Goal: Task Accomplishment & Management: Manage account settings

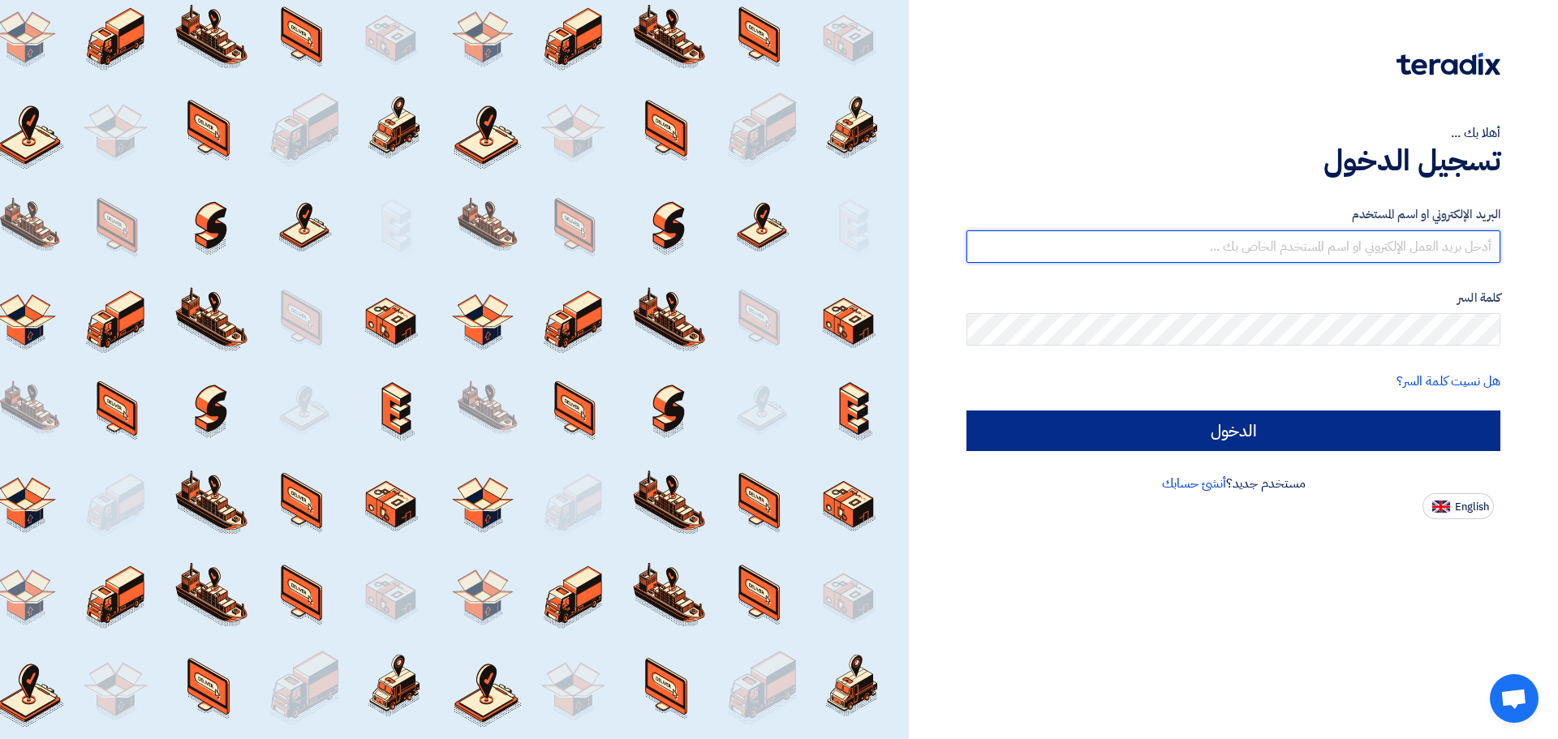
type input "[PERSON_NAME][EMAIL_ADDRESS][DOMAIN_NAME]"
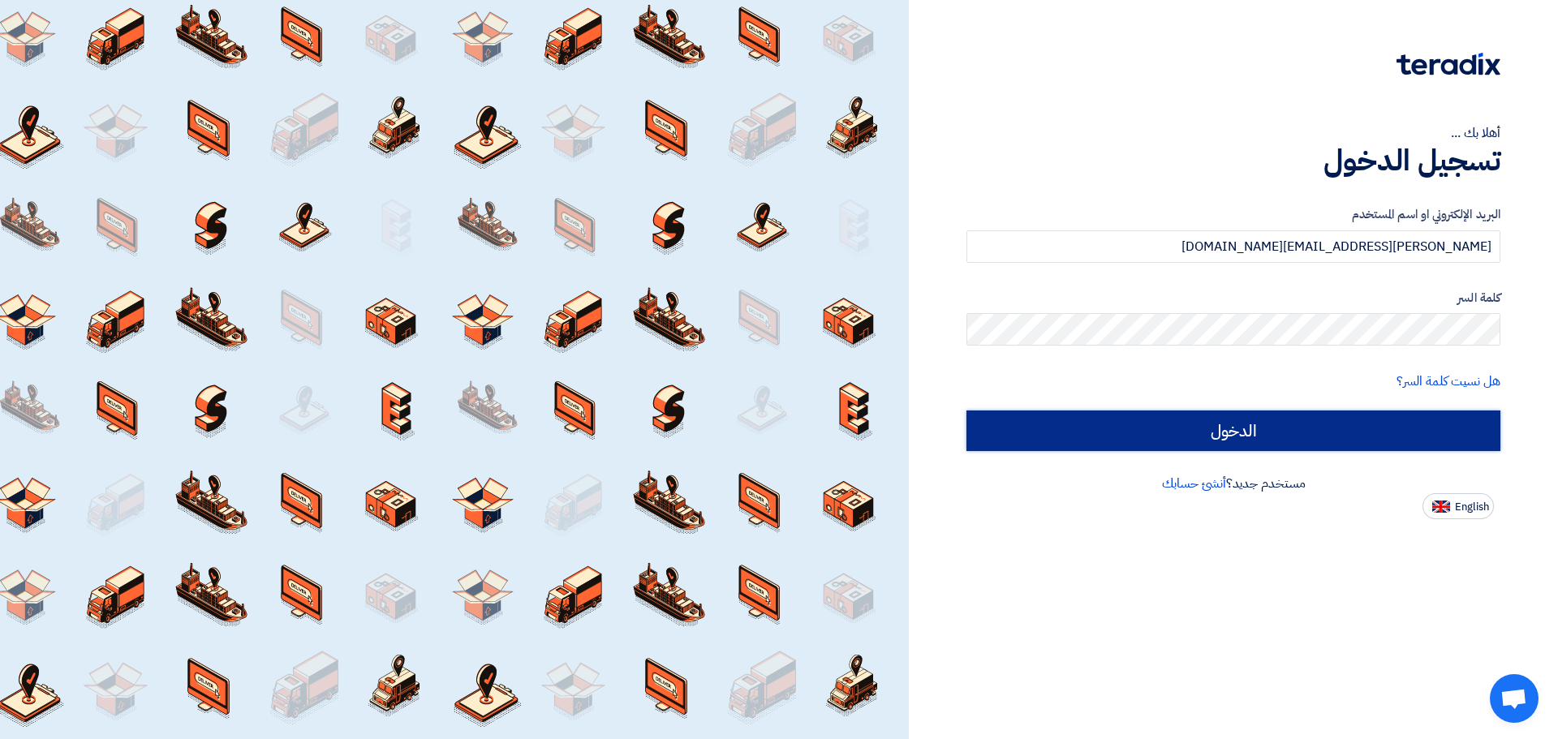
click at [1144, 416] on input "الدخول" at bounding box center [1233, 431] width 534 height 41
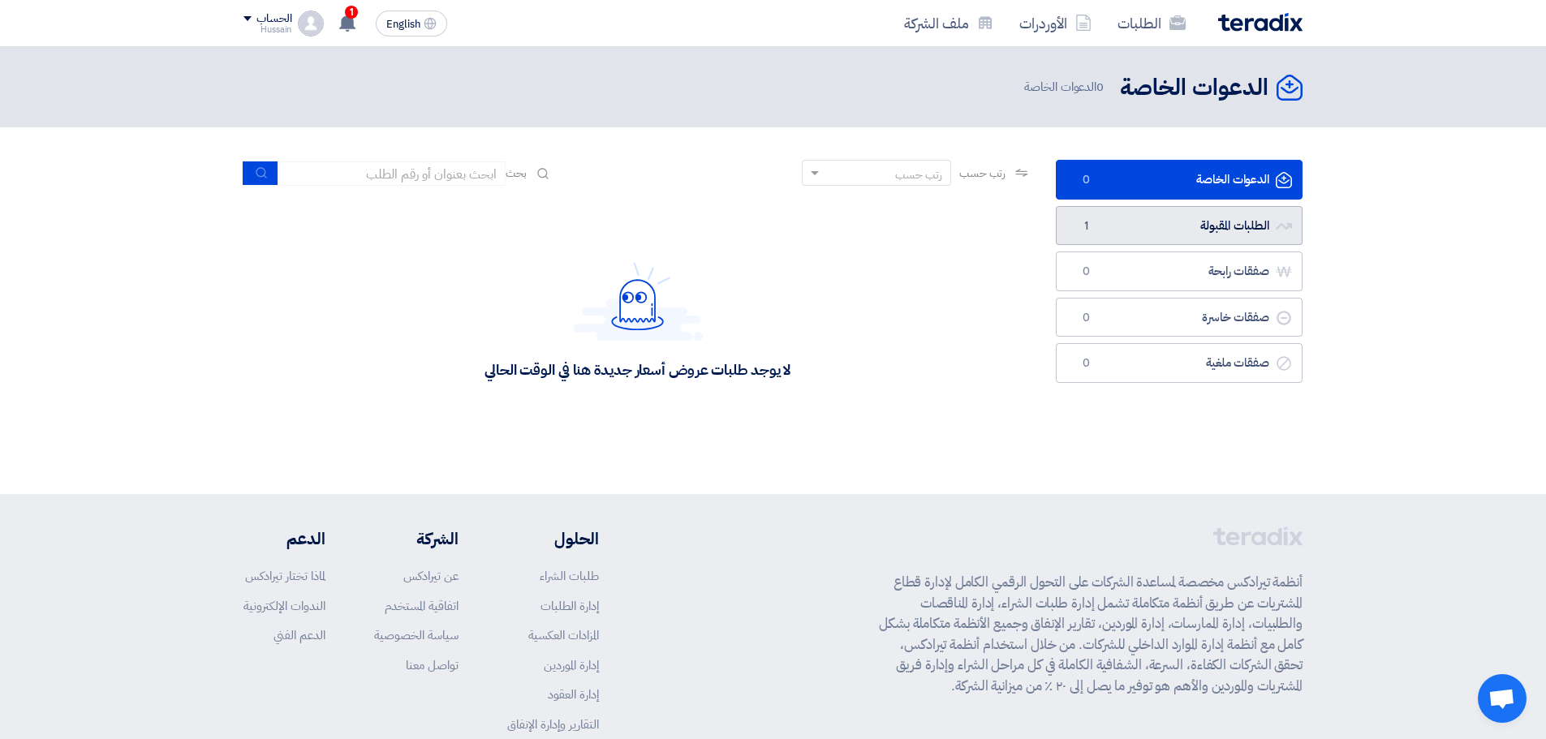
click at [1219, 231] on link "الطلبات المقبولة الطلبات المقبولة 1" at bounding box center [1179, 226] width 247 height 40
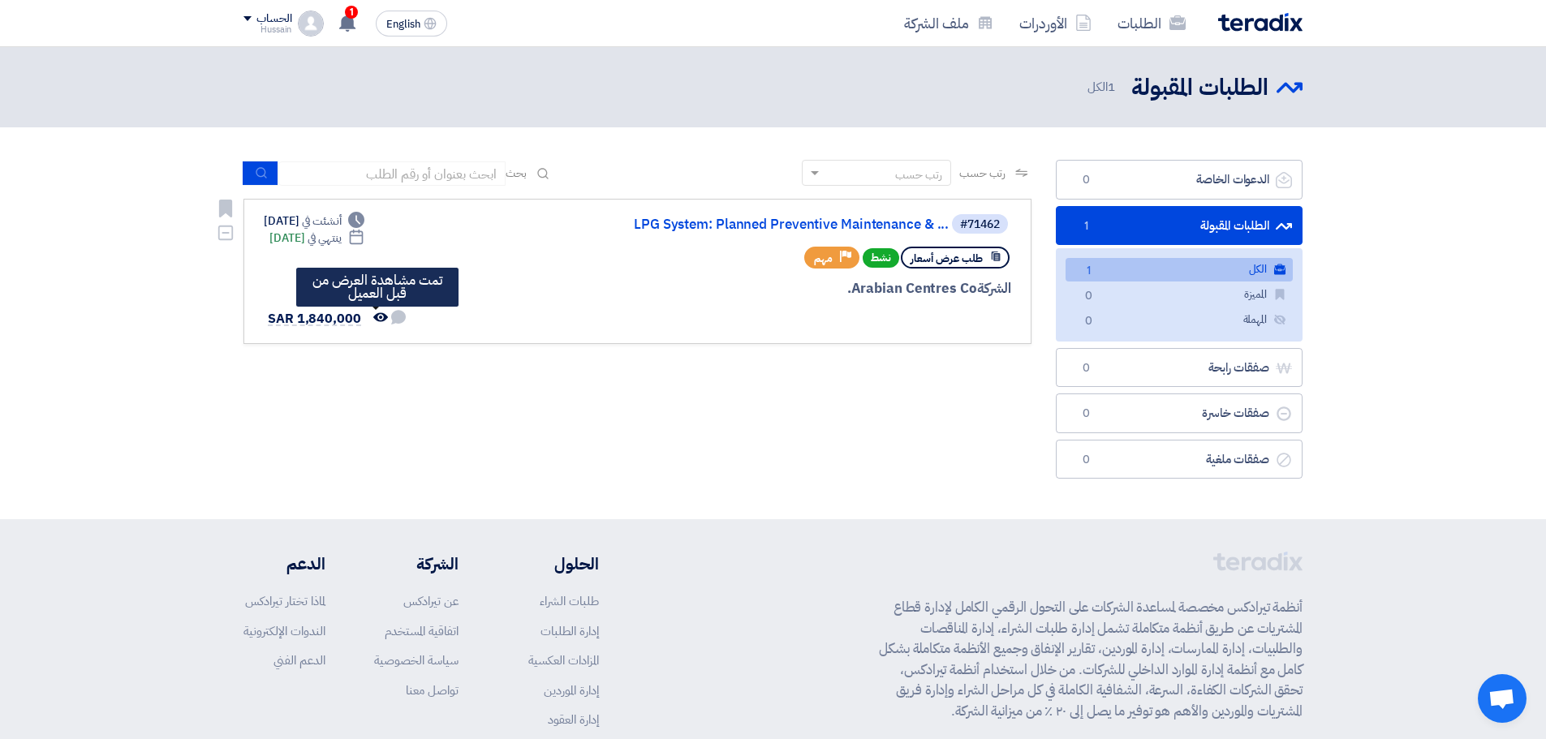
click at [378, 316] on use at bounding box center [380, 316] width 15 height 9
click at [349, 28] on use at bounding box center [347, 23] width 16 height 18
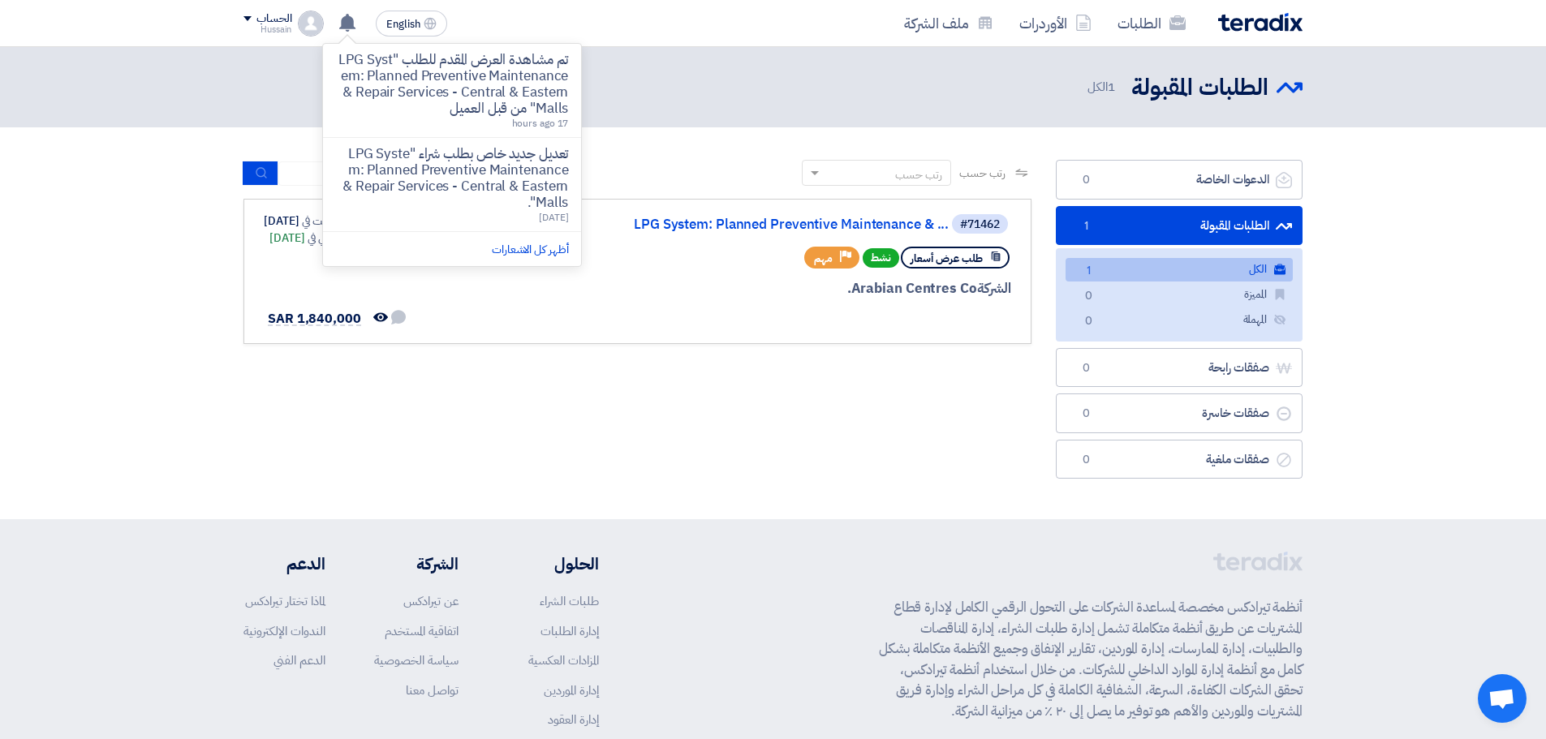
click at [695, 93] on div "الطلبات المقبولة الطلبات المقبولة 1 الكل" at bounding box center [772, 87] width 1059 height 32
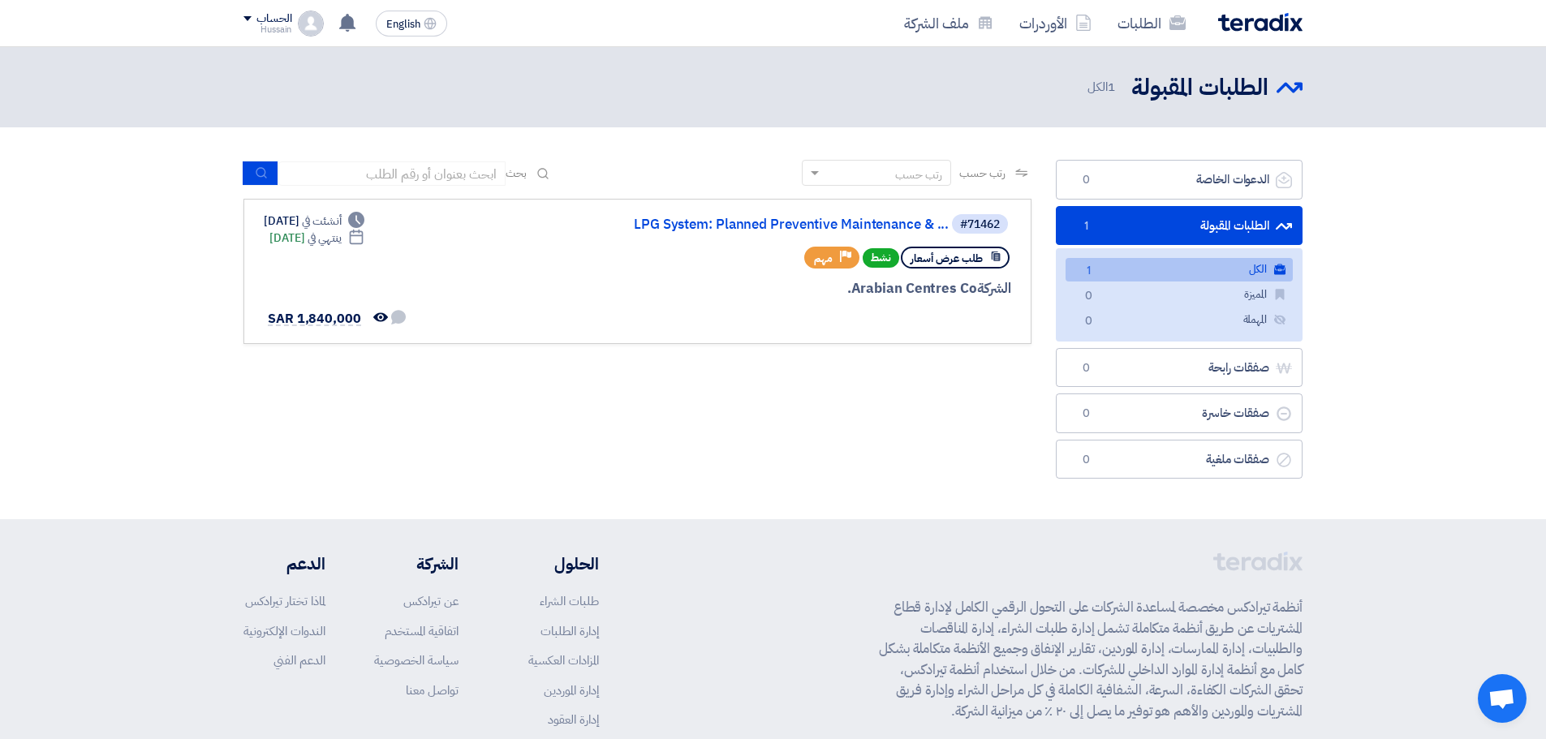
click at [828, 402] on div "رتب حسب رتب حسب بحث مجال الطلب مسؤول المشتريات نوع الطلب" at bounding box center [637, 323] width 812 height 327
click at [840, 403] on div "رتب حسب رتب حسب بحث مجال الطلب مسؤول المشتريات نوع الطلب" at bounding box center [637, 323] width 812 height 327
